Goal: Transaction & Acquisition: Purchase product/service

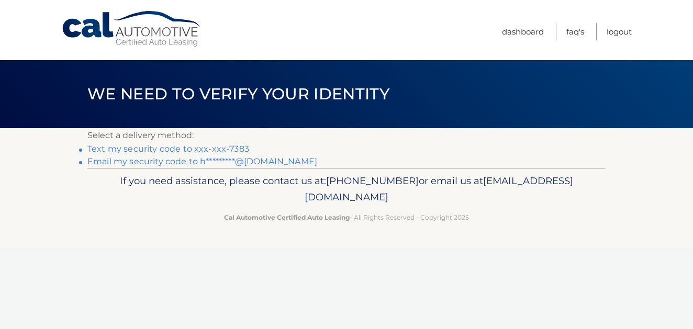
click at [203, 148] on link "Text my security code to xxx-xxx-7383" at bounding box center [168, 149] width 162 height 10
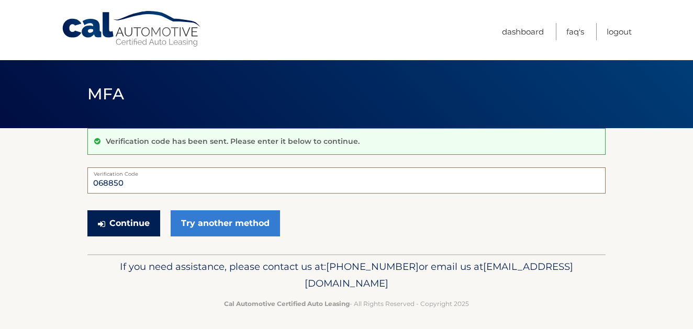
type input "068850"
click at [137, 223] on button "Continue" at bounding box center [123, 223] width 73 height 26
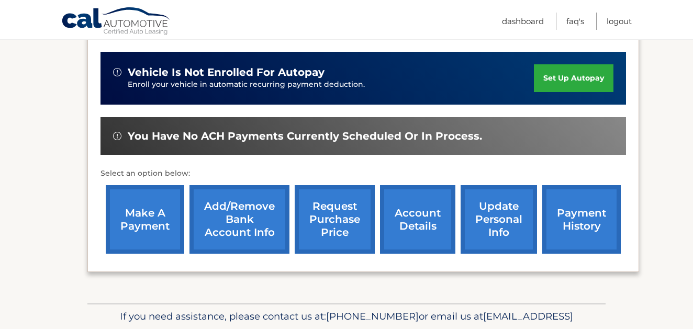
scroll to position [252, 1]
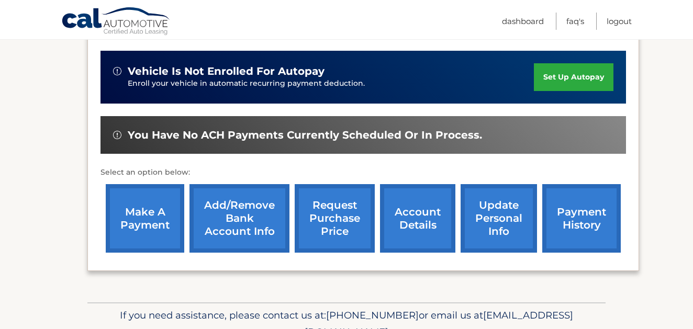
click at [137, 223] on link "make a payment" at bounding box center [145, 218] width 79 height 69
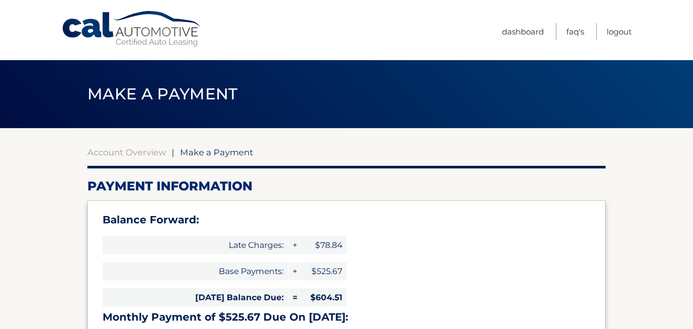
select select "YWQyNTFjZTgtYmI1NS00Yzg3LThmZWYtMzg3MjRhNmZmNGMw"
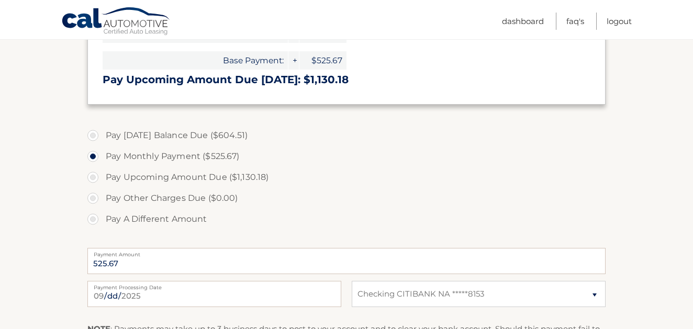
scroll to position [309, 0]
click at [94, 131] on label "Pay Today's Balance Due ($604.51)" at bounding box center [346, 135] width 518 height 21
click at [94, 131] on input "Pay Today's Balance Due ($604.51)" at bounding box center [97, 133] width 10 height 17
radio input "true"
type input "604.51"
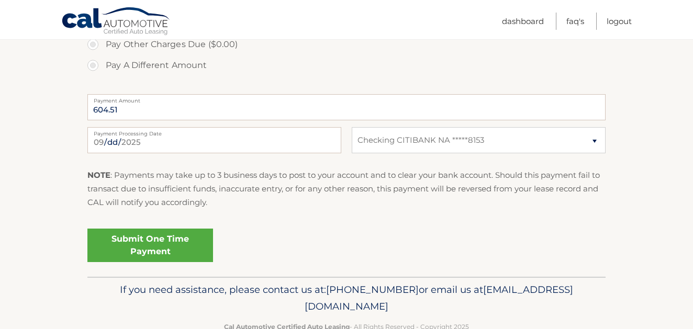
scroll to position [486, 0]
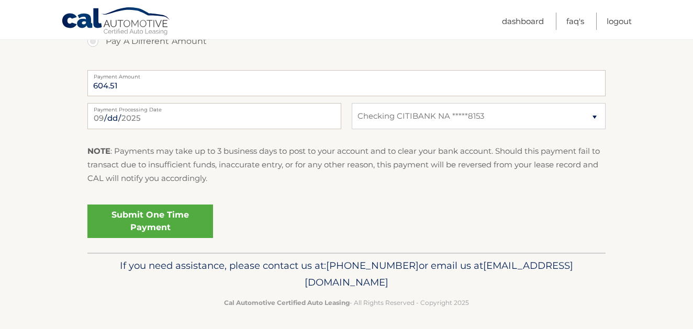
click at [161, 216] on link "Submit One Time Payment" at bounding box center [150, 221] width 126 height 33
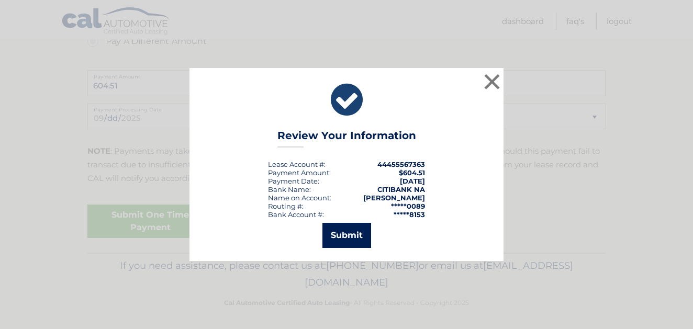
click at [356, 233] on button "Submit" at bounding box center [346, 235] width 49 height 25
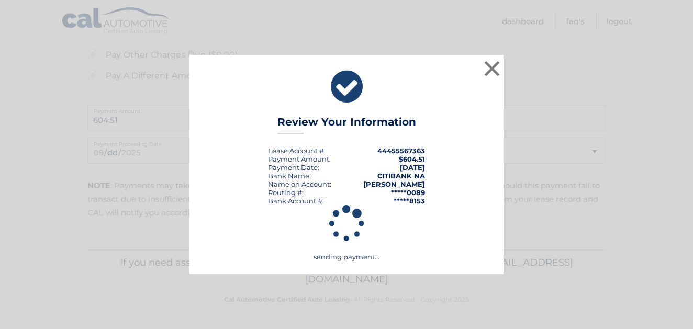
scroll to position [449, 0]
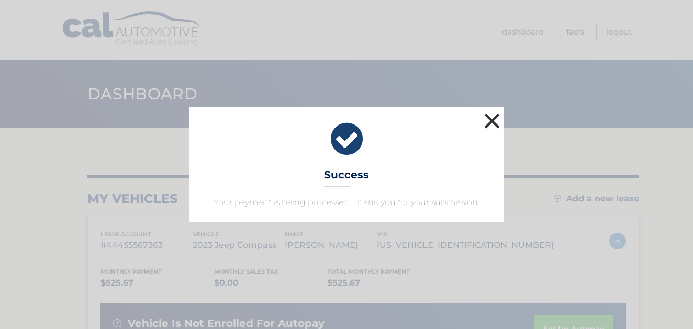
click at [491, 121] on button "×" at bounding box center [492, 120] width 21 height 21
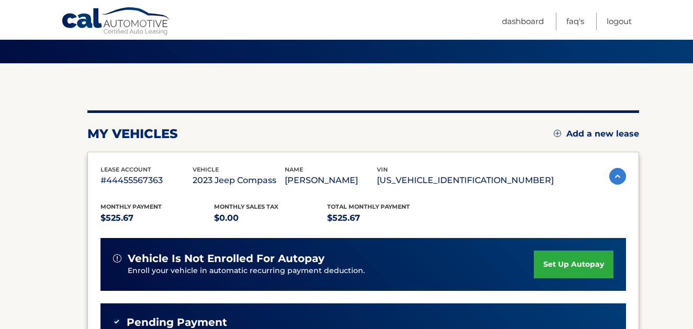
scroll to position [62, 0]
